Goal: Task Accomplishment & Management: Complete application form

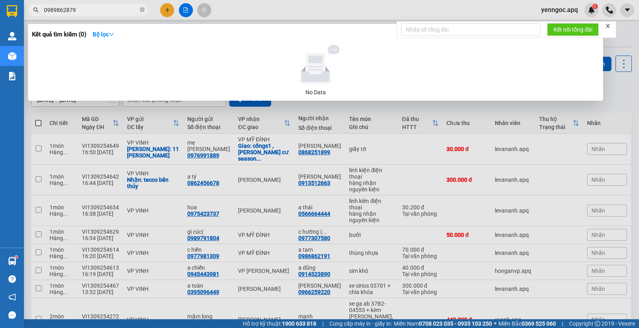
click at [91, 12] on input "0989862879" at bounding box center [91, 10] width 94 height 9
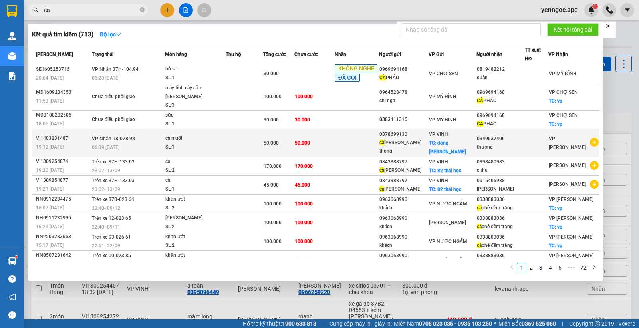
type input "cà"
click at [71, 133] on td "VI1403231487 19:12 [DATE]" at bounding box center [61, 143] width 58 height 28
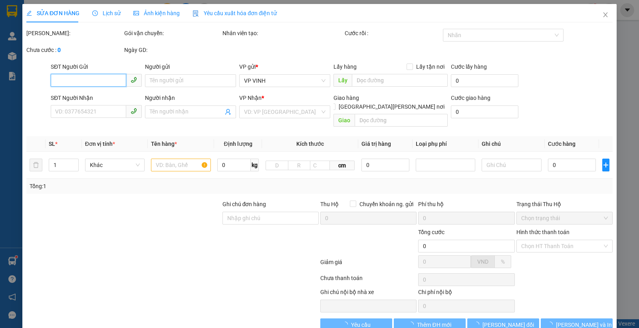
type input "0378699130"
type input "cà [PERSON_NAME] thông"
checkbox input "true"
type input "đông [PERSON_NAME]"
type input "0349637406"
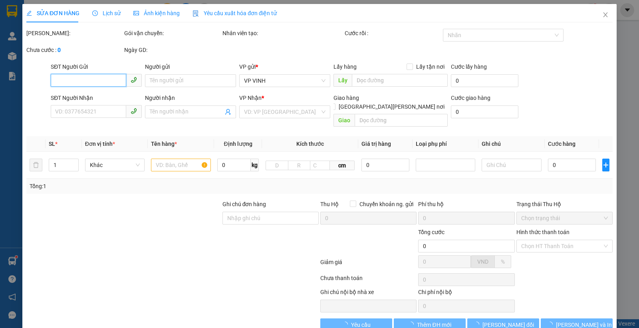
type input "thương"
type input "50.000"
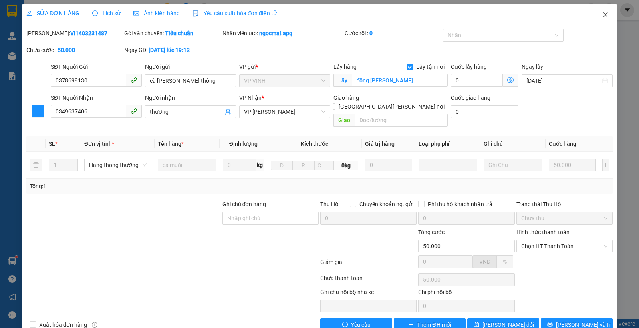
click at [594, 11] on span "Close" at bounding box center [605, 15] width 22 height 22
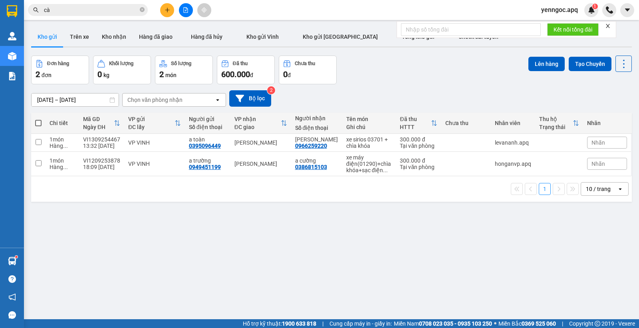
click at [113, 7] on input "cà" at bounding box center [91, 10] width 94 height 9
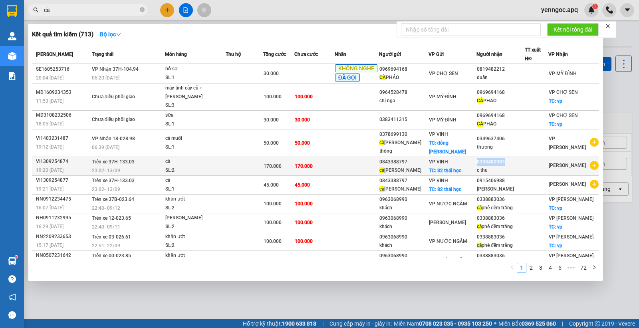
copy div "0398480983"
drag, startPoint x: 507, startPoint y: 145, endPoint x: 477, endPoint y: 148, distance: 29.7
click at [477, 158] on div "0398480983" at bounding box center [500, 162] width 47 height 8
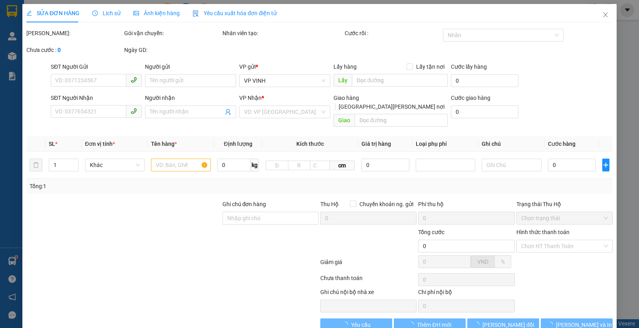
type input "0843388797"
type input "cà bà mai"
checkbox input "true"
type input "82 thái học"
type input "0398480983"
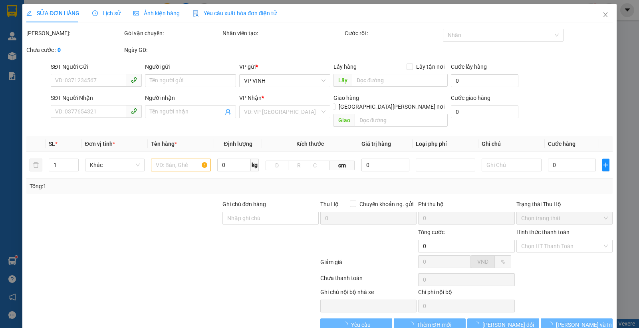
type input "c thu"
type input "170.000"
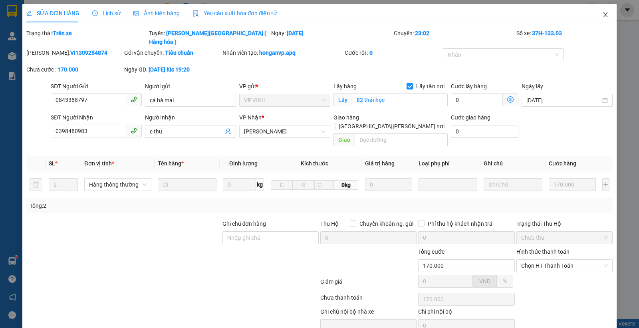
click at [602, 14] on icon "close" at bounding box center [605, 15] width 6 height 6
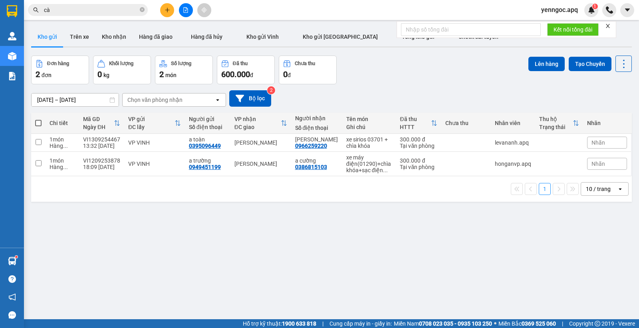
click at [117, 11] on input "cà" at bounding box center [91, 10] width 94 height 9
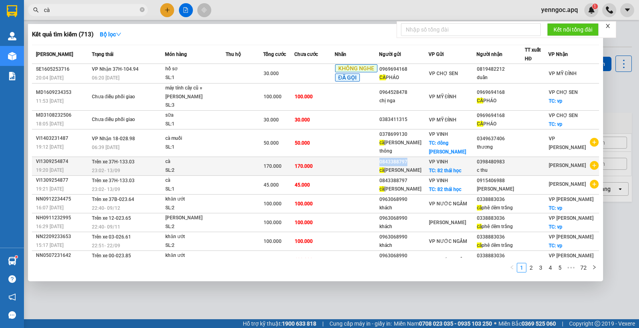
copy div "0843388797"
drag, startPoint x: 413, startPoint y: 144, endPoint x: 386, endPoint y: 144, distance: 26.8
click at [386, 158] on div "0843388797" at bounding box center [403, 162] width 49 height 8
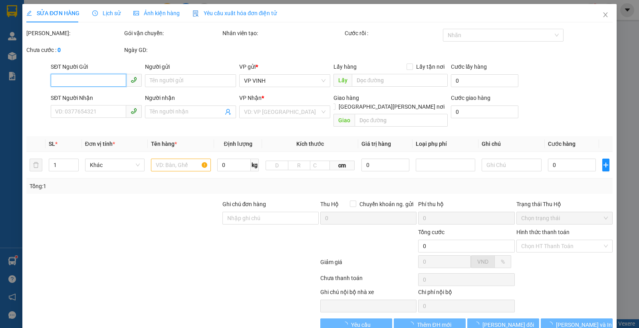
type input "0843388797"
type input "cà bà mai"
checkbox input "true"
type input "82 thái học"
type input "0398480983"
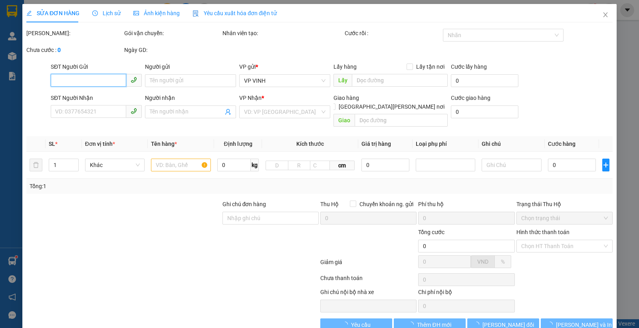
type input "c thu"
type input "170.000"
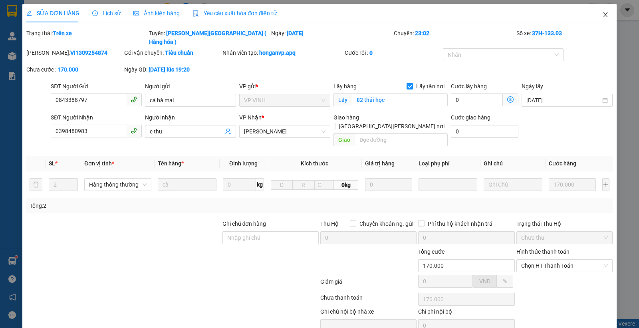
click at [595, 16] on span "Close" at bounding box center [605, 15] width 22 height 22
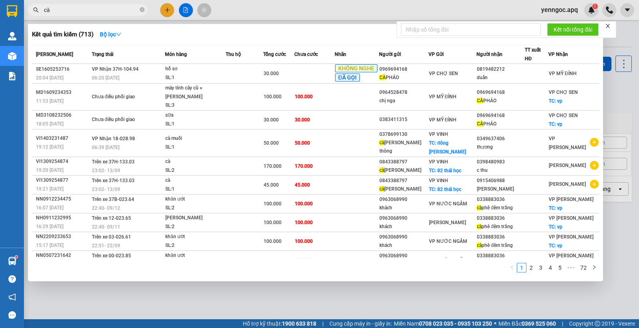
click at [99, 9] on input "cà" at bounding box center [91, 10] width 94 height 9
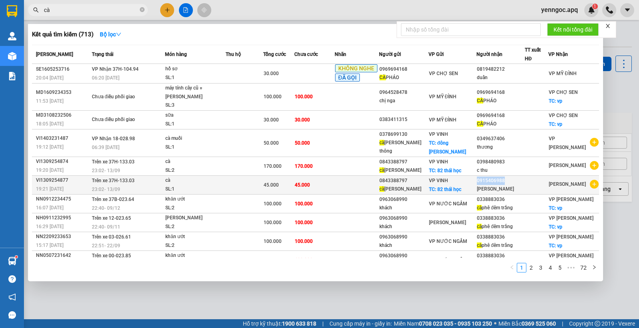
copy div "0915406988"
drag, startPoint x: 504, startPoint y: 164, endPoint x: 477, endPoint y: 164, distance: 27.9
click at [477, 175] on td "0915406988 [PERSON_NAME]" at bounding box center [500, 184] width 48 height 19
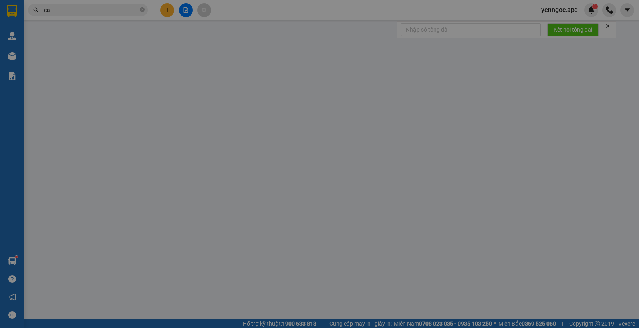
type input "0843388797"
type input "cà bà mai"
checkbox input "true"
type input "82 thái học"
type input "0915406988"
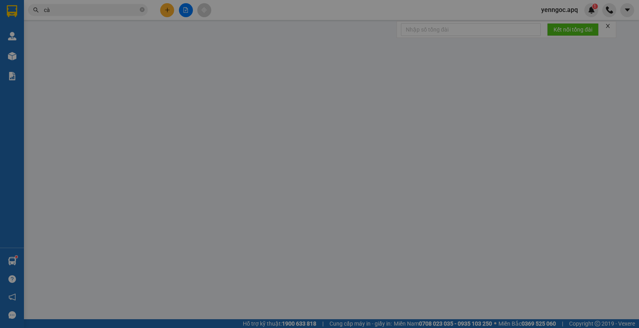
type input "[PERSON_NAME]"
type input "45.000"
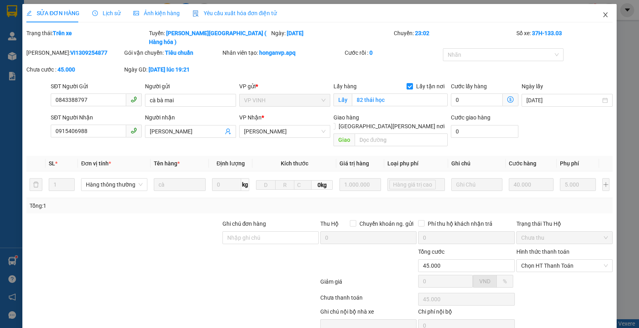
click at [602, 16] on icon "close" at bounding box center [605, 15] width 6 height 6
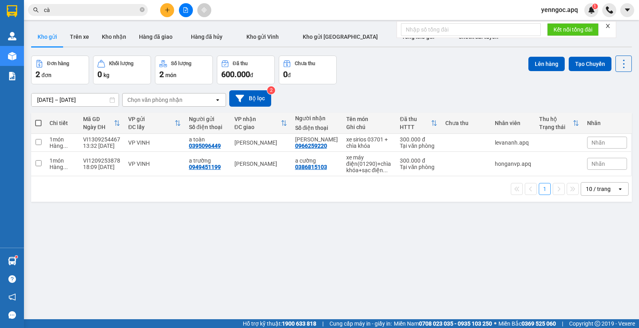
click at [105, 10] on input "cà" at bounding box center [91, 10] width 94 height 9
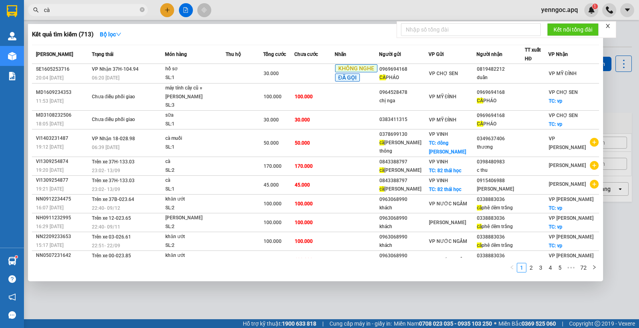
click at [77, 6] on input "cà" at bounding box center [91, 10] width 94 height 9
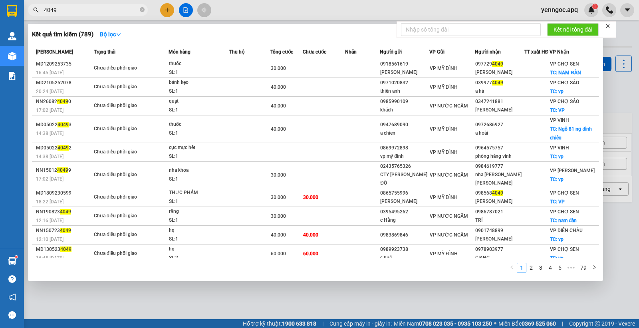
click at [129, 10] on input "4049" at bounding box center [91, 10] width 94 height 9
paste input "081565"
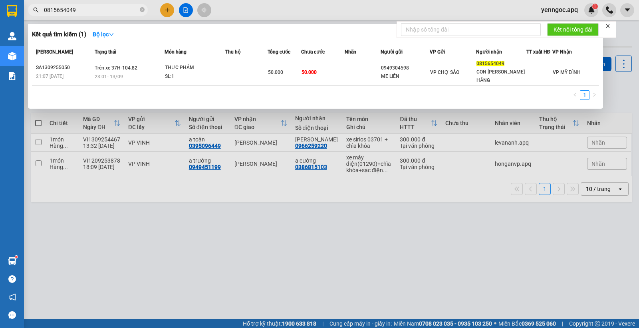
type input "0815654049"
